Goal: Information Seeking & Learning: Find specific fact

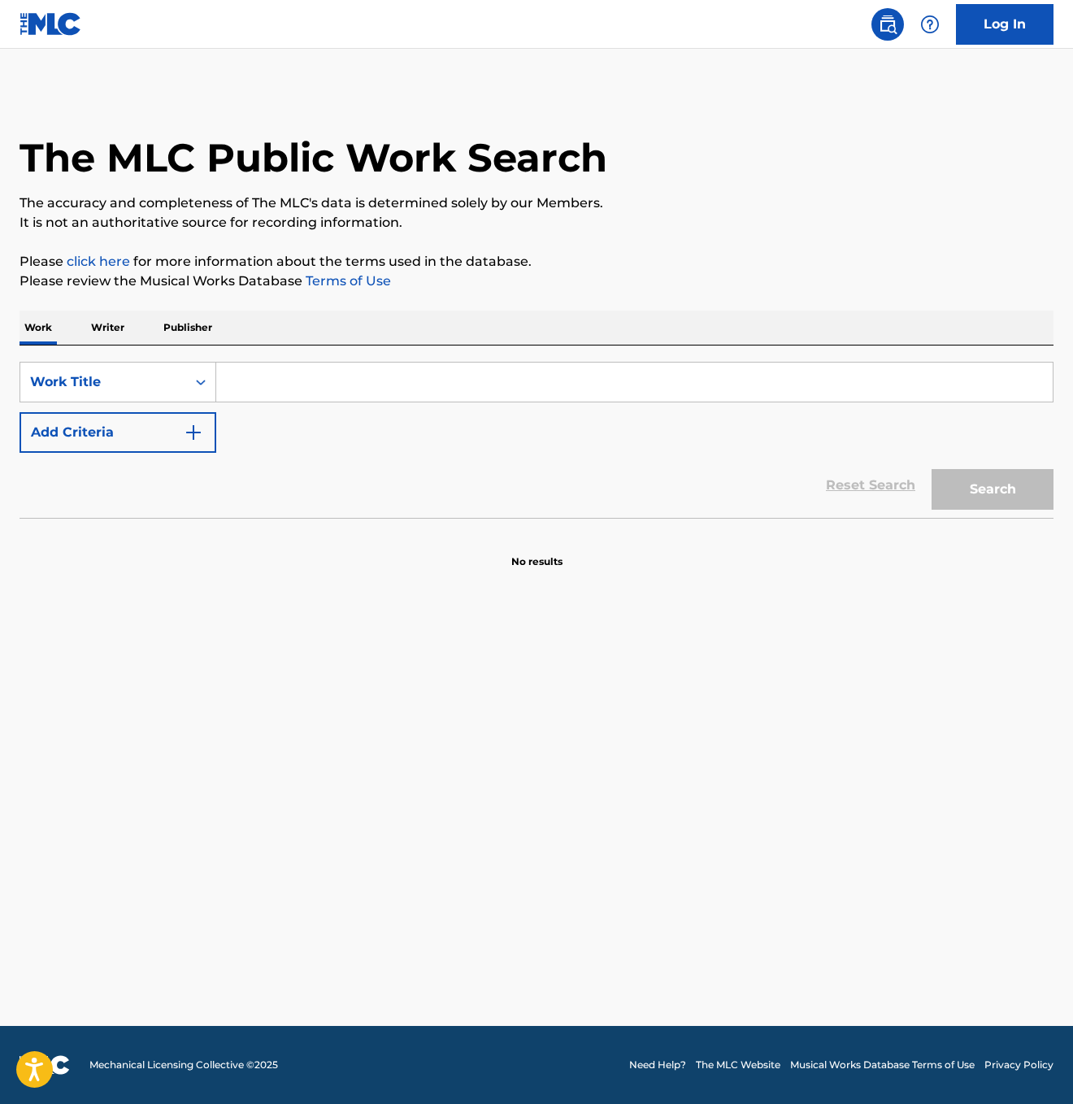
click at [259, 376] on input "Search Form" at bounding box center [634, 382] width 837 height 39
type input "Sangnyeom"
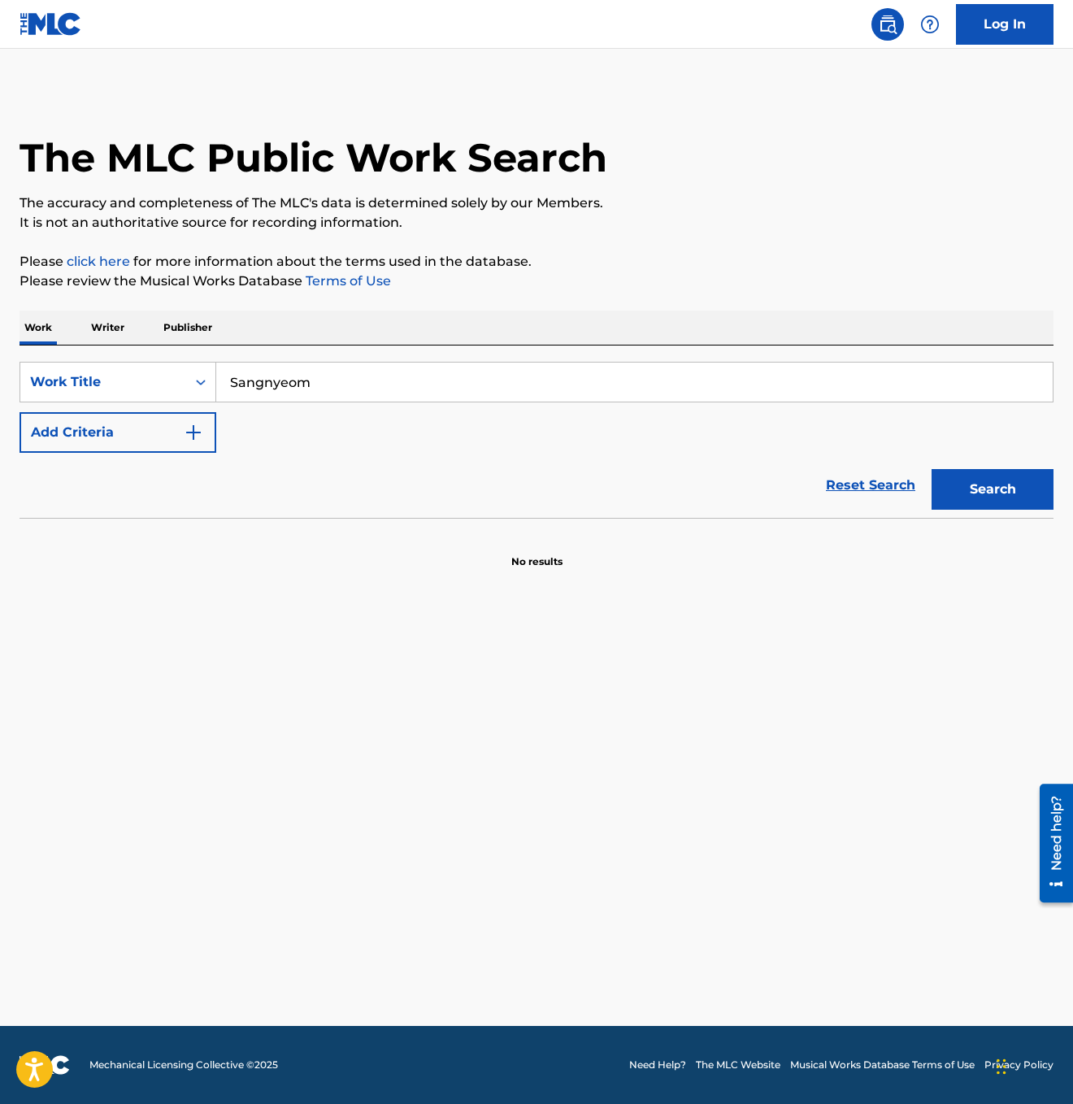
click at [179, 433] on button "Add Criteria" at bounding box center [118, 432] width 197 height 41
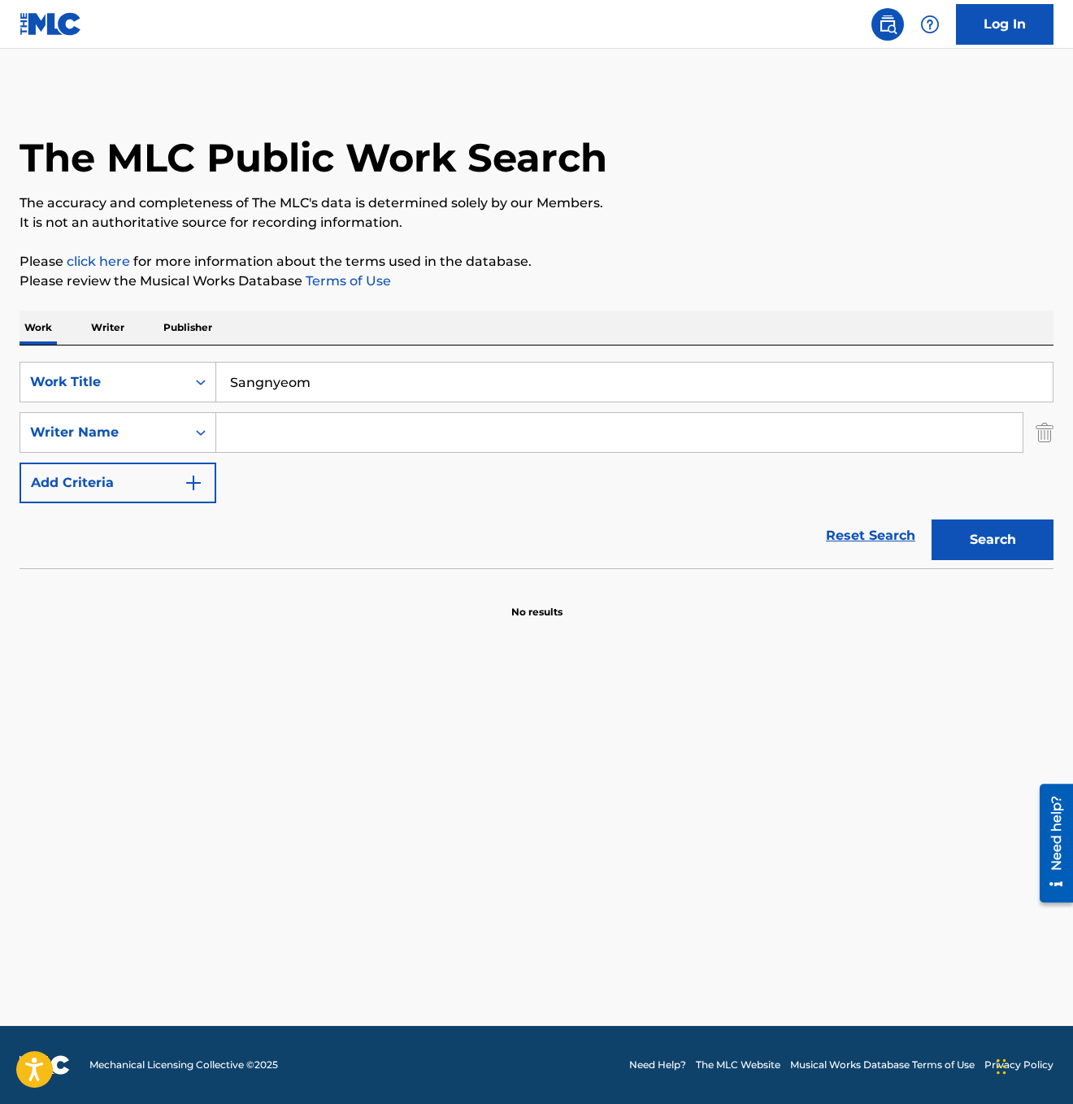
click at [267, 437] on input "Search Form" at bounding box center [619, 432] width 807 height 39
paste input "I Gyeong Seob"
type input "I Gyeong Seob"
click at [992, 537] on button "Search" at bounding box center [993, 540] width 122 height 41
click at [279, 396] on input "Sangnyeom" at bounding box center [634, 382] width 837 height 39
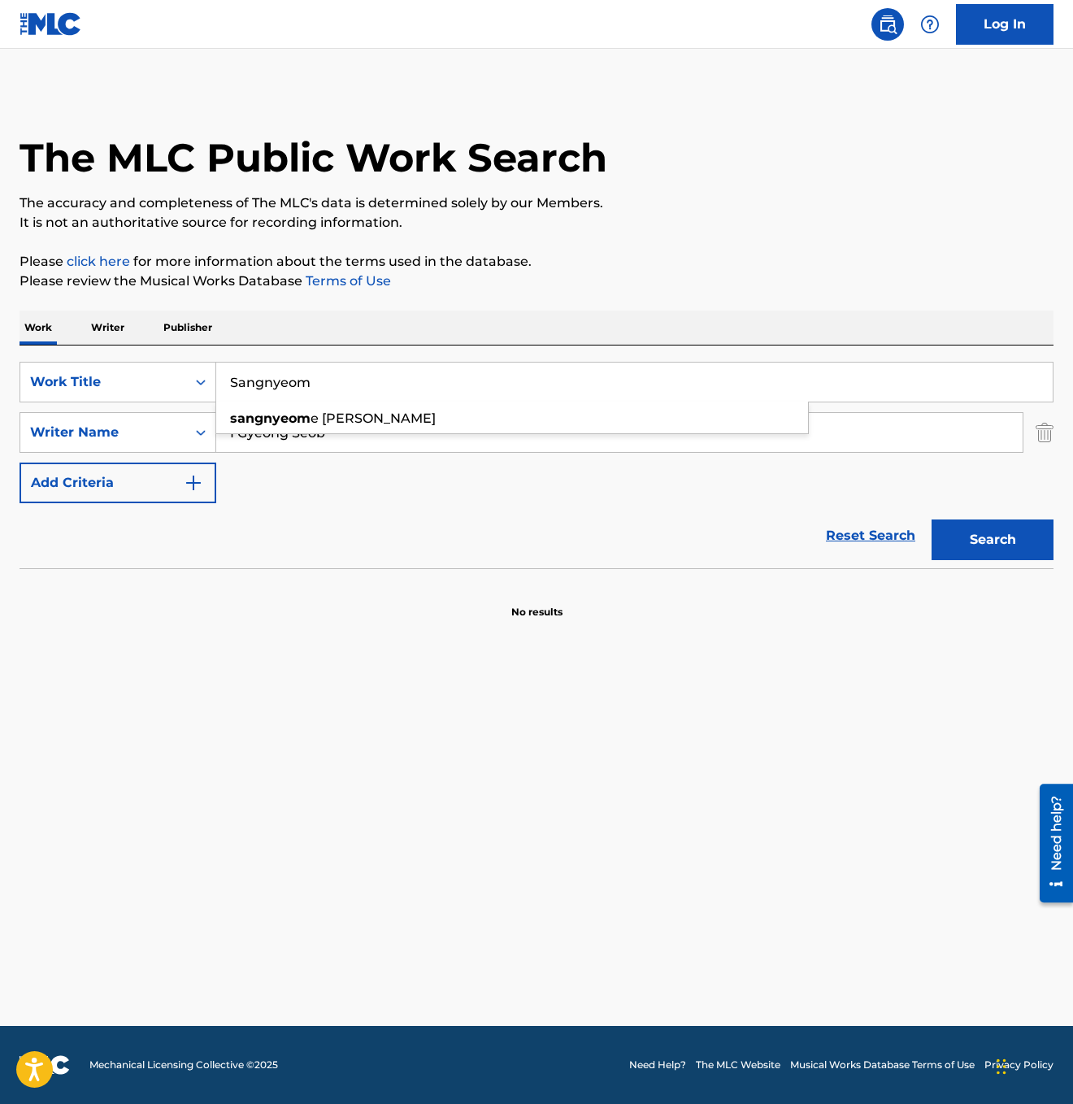
paste input "상념"
click at [1003, 530] on button "Search" at bounding box center [993, 540] width 122 height 41
drag, startPoint x: 267, startPoint y: 382, endPoint x: 167, endPoint y: 389, distance: 100.2
click at [167, 389] on div "SearchWithCriteria3abb1db4-635a-4579-bf27-3b5540ac01af Work Title 상념" at bounding box center [537, 382] width 1034 height 41
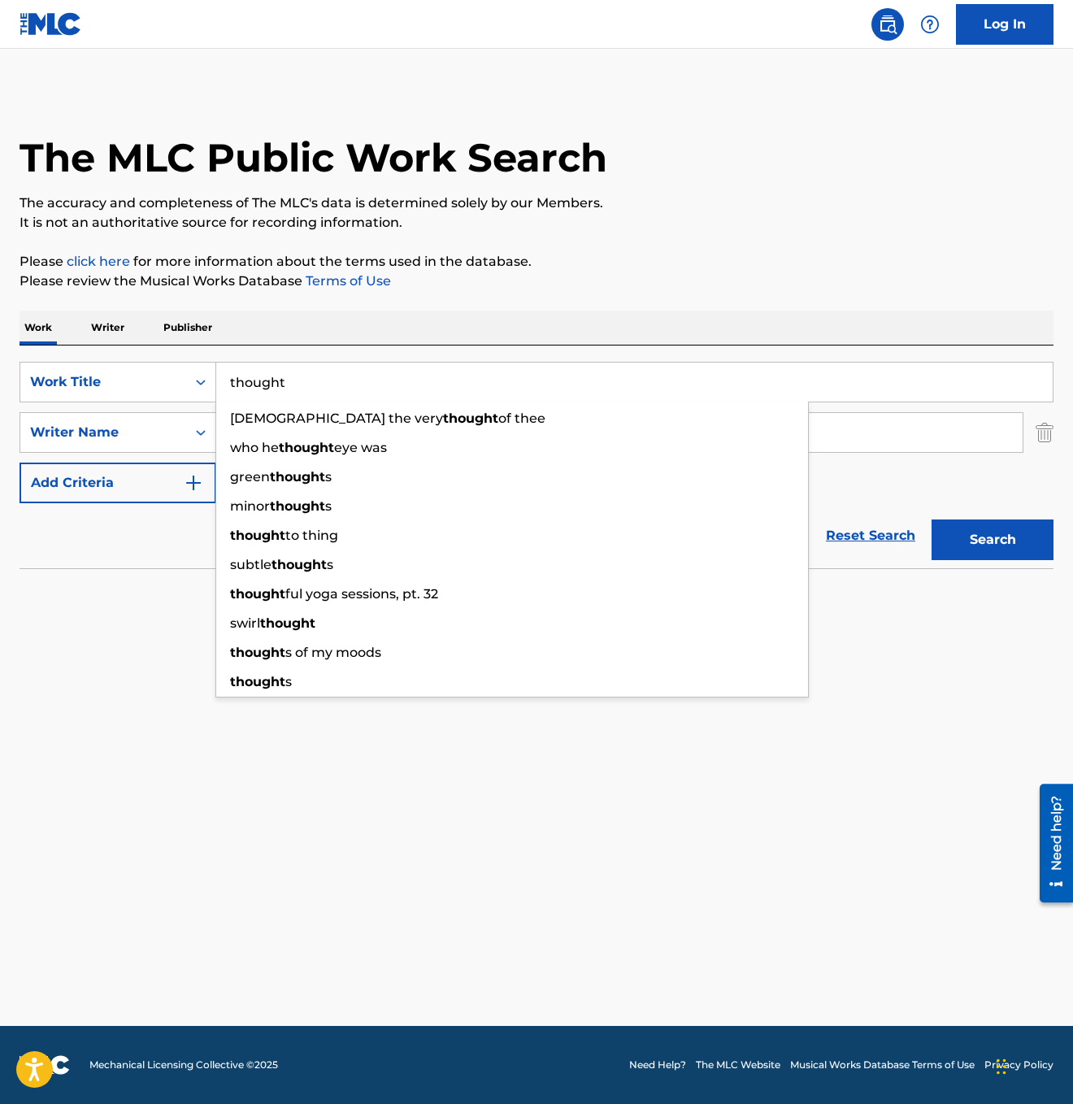
click at [982, 533] on button "Search" at bounding box center [993, 540] width 122 height 41
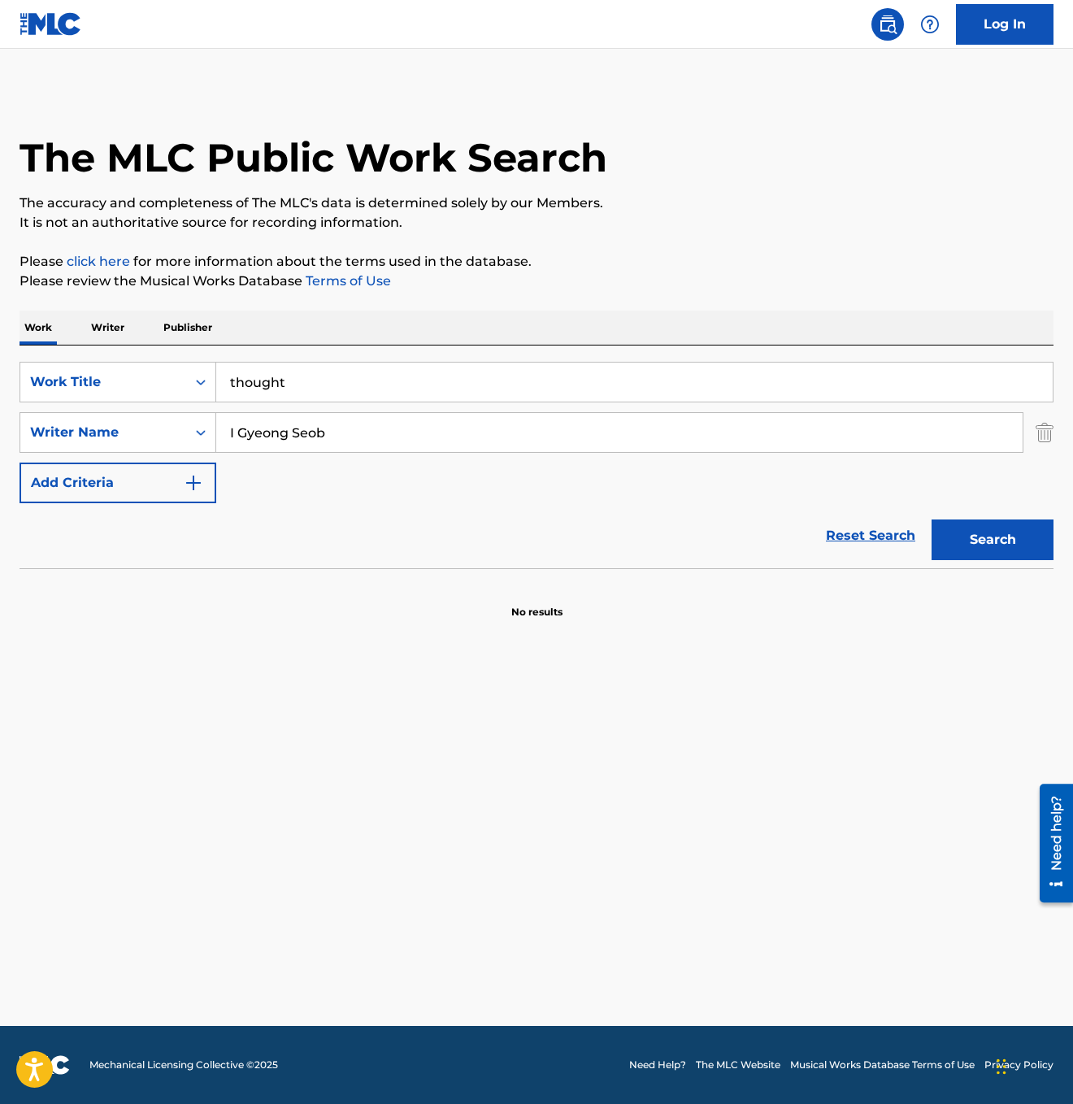
click at [343, 397] on input "thought" at bounding box center [634, 382] width 837 height 39
paste input "Sangnyeom"
type input "Sangnyeom"
click at [294, 433] on input "I Gyeong Seob" at bounding box center [619, 432] width 807 height 39
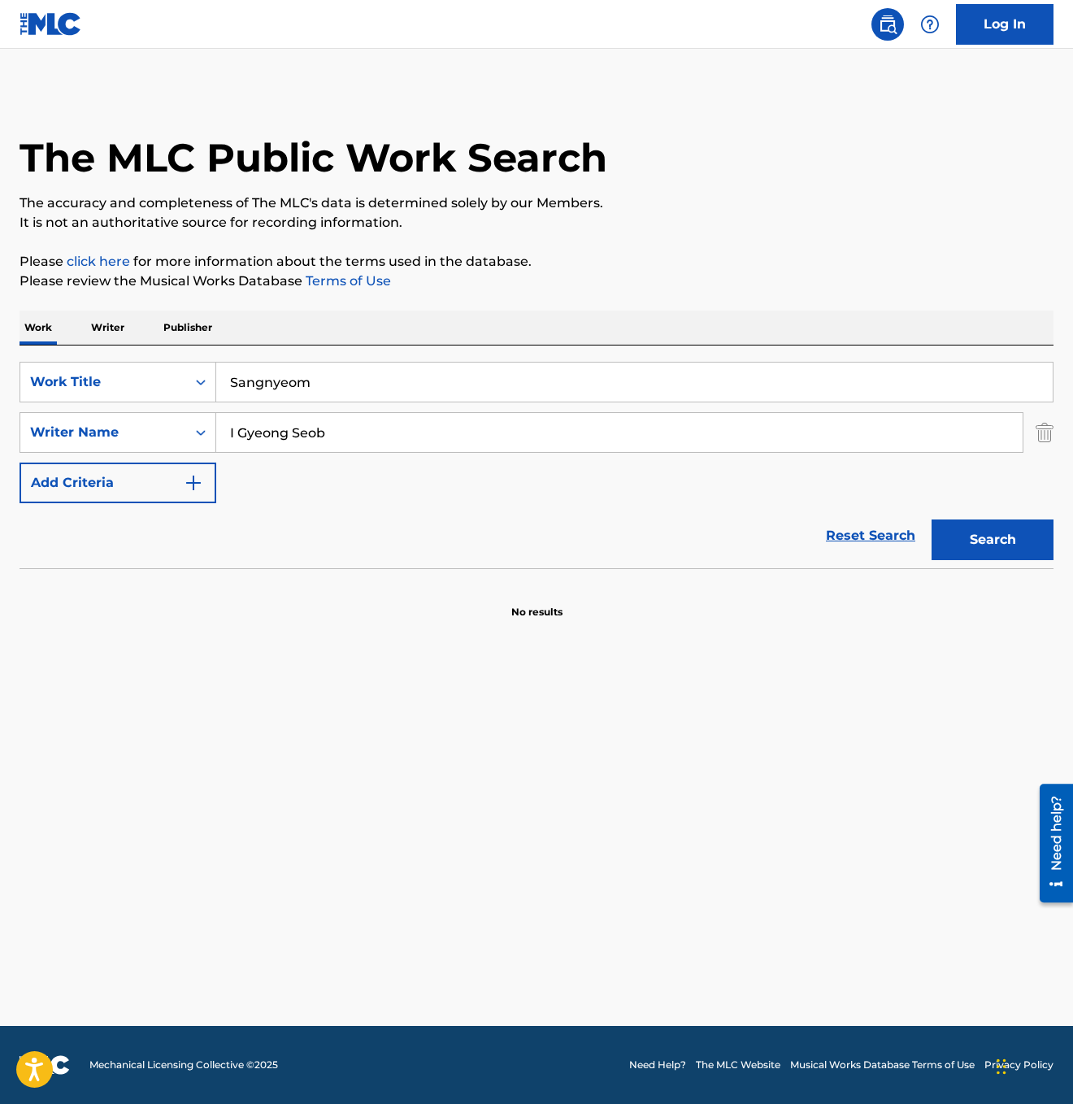
click at [294, 433] on input "I Gyeong Seob" at bounding box center [619, 432] width 807 height 39
click at [957, 531] on button "Search" at bounding box center [993, 540] width 122 height 41
click at [342, 383] on input "Sangnyeom" at bounding box center [634, 382] width 837 height 39
click at [994, 542] on button "Search" at bounding box center [993, 540] width 122 height 41
